Goal: Find contact information: Find contact information

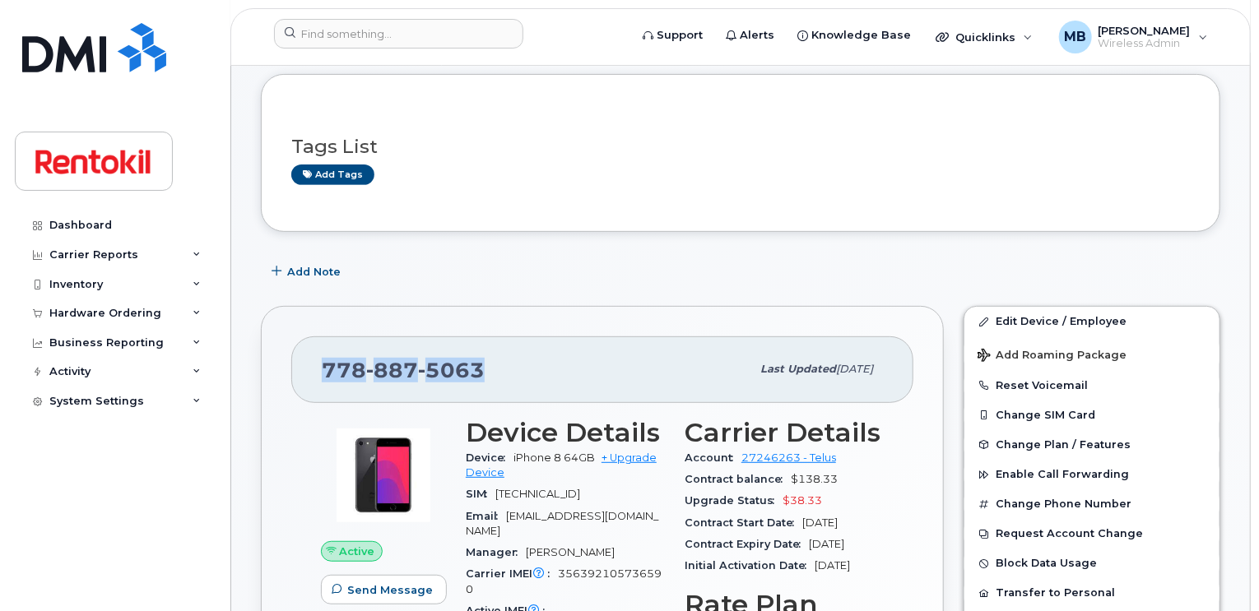
scroll to position [220, 0]
click at [523, 359] on div "778 887 5063" at bounding box center [536, 369] width 429 height 35
drag, startPoint x: 502, startPoint y: 367, endPoint x: 300, endPoint y: 368, distance: 201.6
click at [300, 368] on div "778 887 5063 Last updated Jul 07, 2025" at bounding box center [602, 370] width 622 height 66
copy span "778 887 5063"
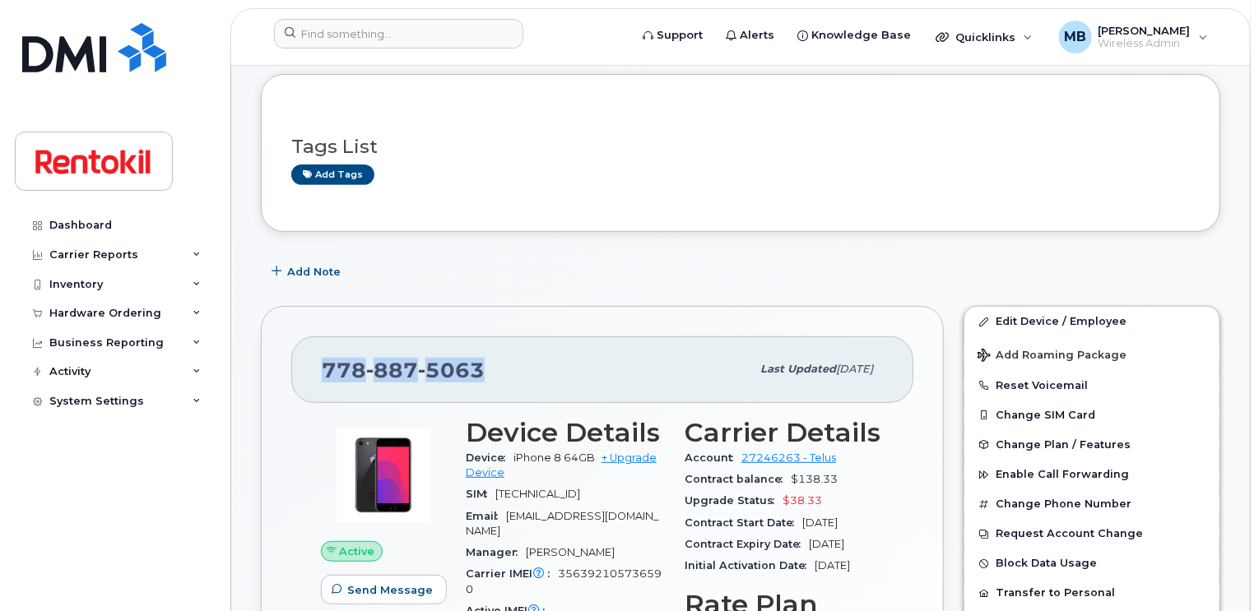
click at [408, 365] on span "887" at bounding box center [392, 370] width 52 height 25
click at [481, 32] on input at bounding box center [398, 34] width 249 height 30
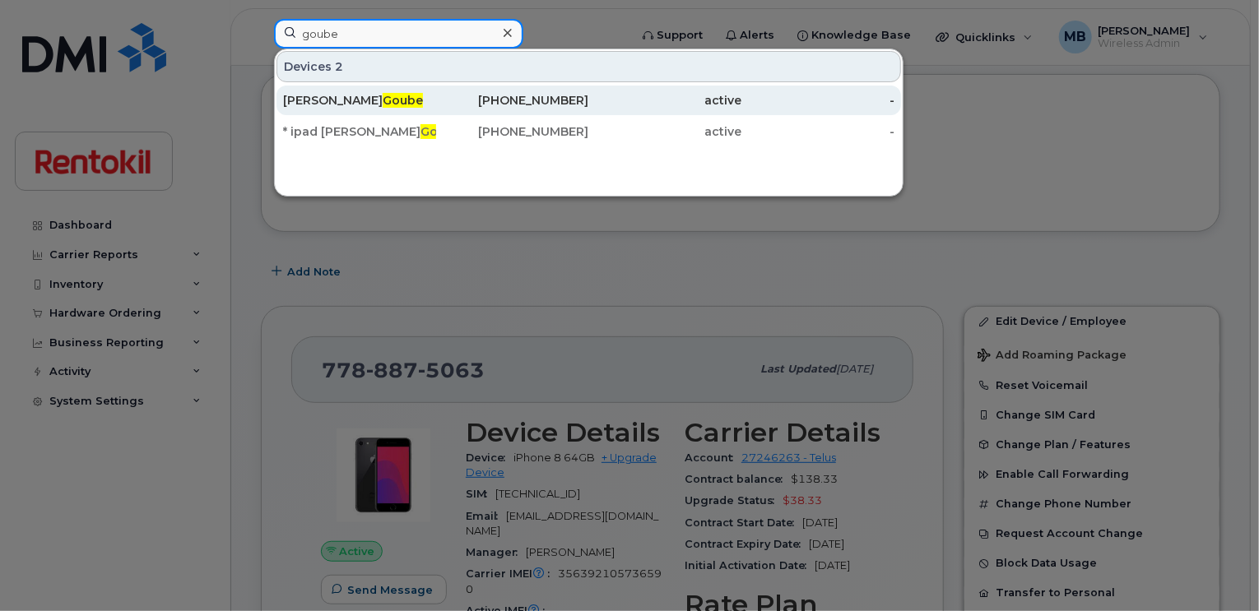
type input "goube"
click at [372, 96] on div "Marie Goube" at bounding box center [359, 100] width 153 height 16
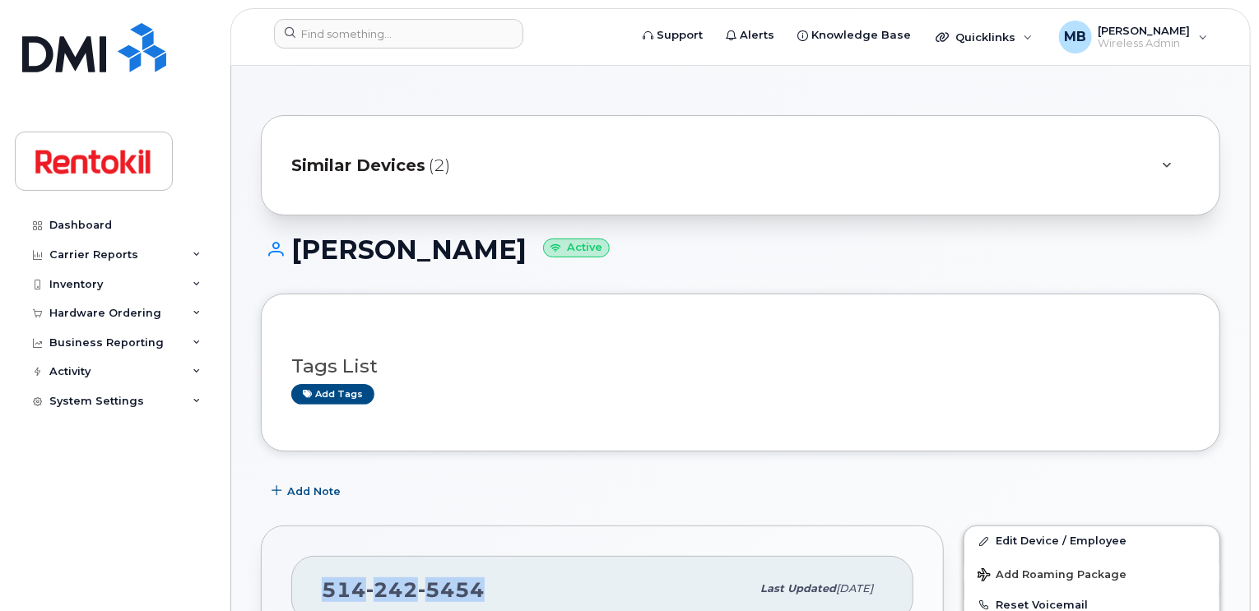
drag, startPoint x: 480, startPoint y: 577, endPoint x: 323, endPoint y: 574, distance: 156.4
click at [323, 574] on div "[PHONE_NUMBER]" at bounding box center [536, 589] width 429 height 35
copy span "[PHONE_NUMBER]"
